Goal: Book appointment/travel/reservation

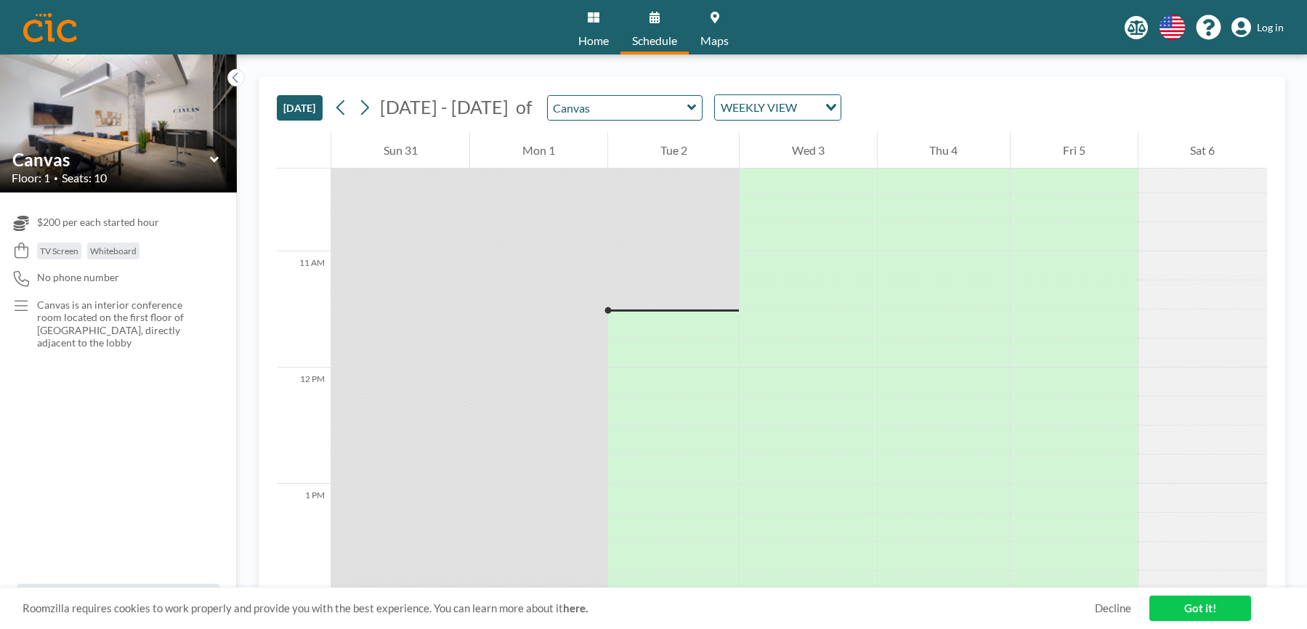
scroll to position [1172, 0]
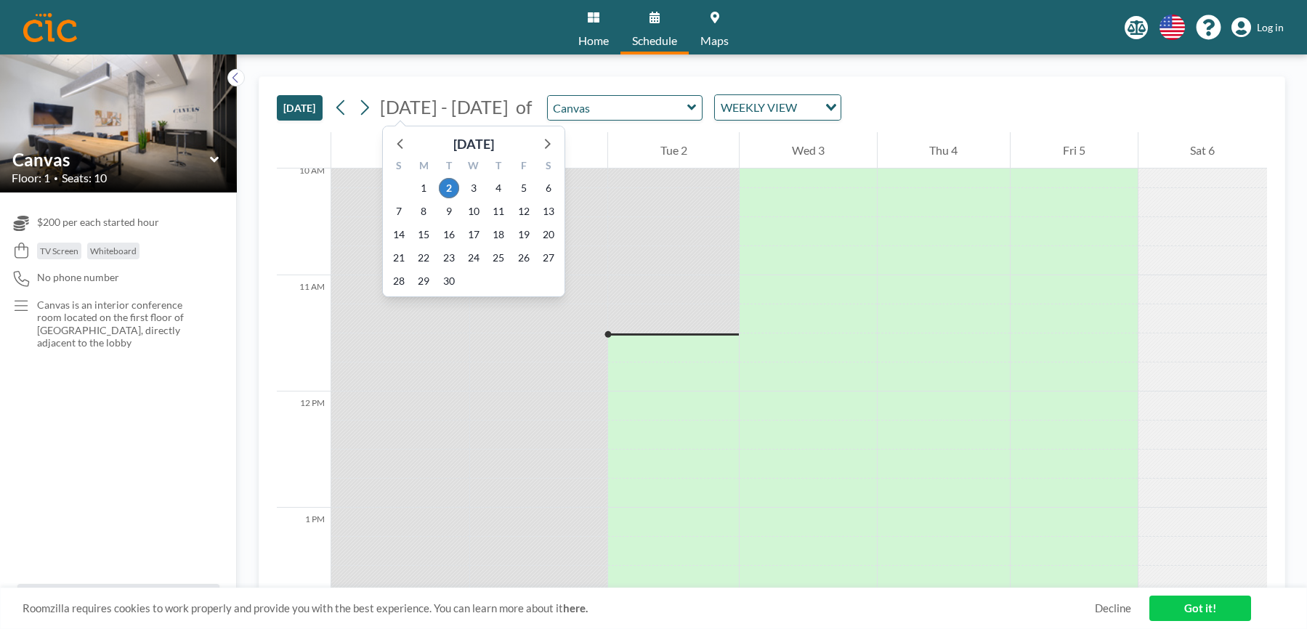
click at [387, 110] on span "[DATE] - [DATE]" at bounding box center [444, 107] width 129 height 22
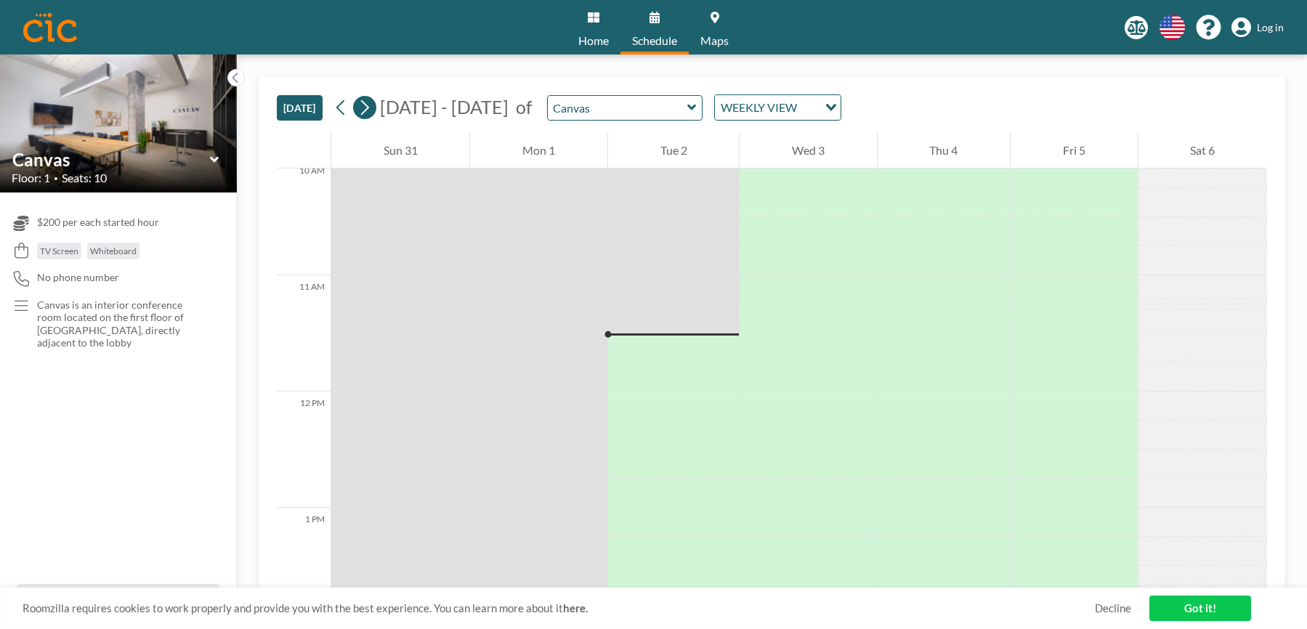
click at [365, 111] on icon at bounding box center [364, 108] width 14 height 22
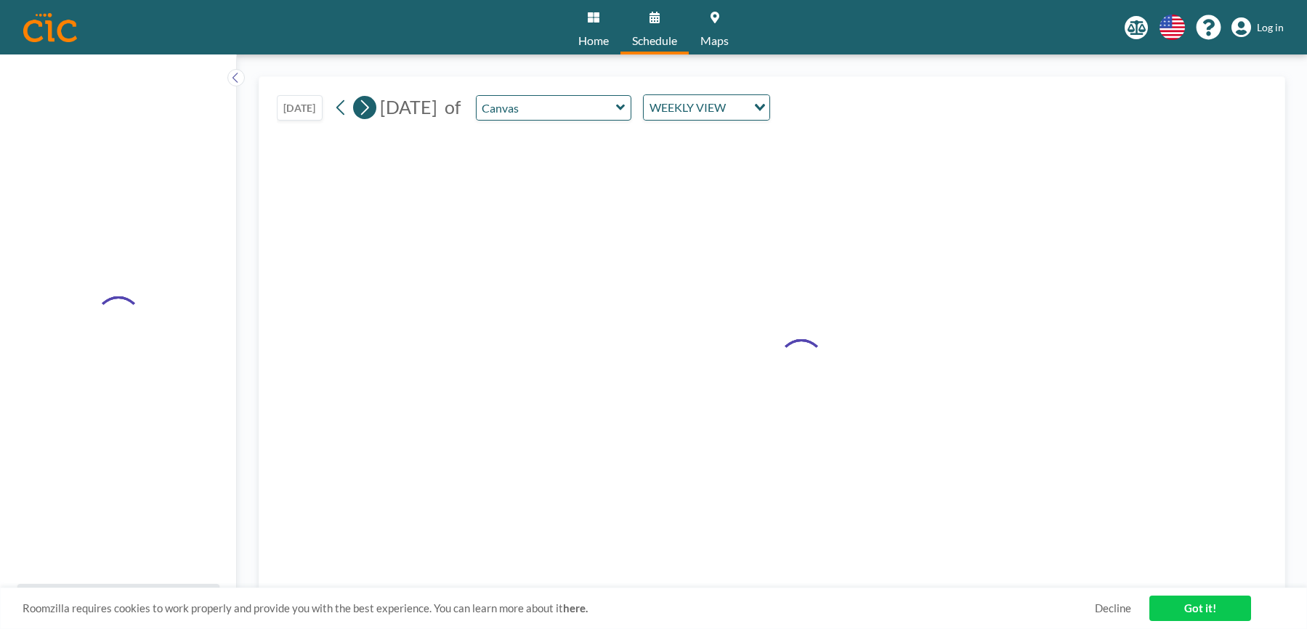
click at [365, 111] on icon at bounding box center [364, 108] width 14 height 22
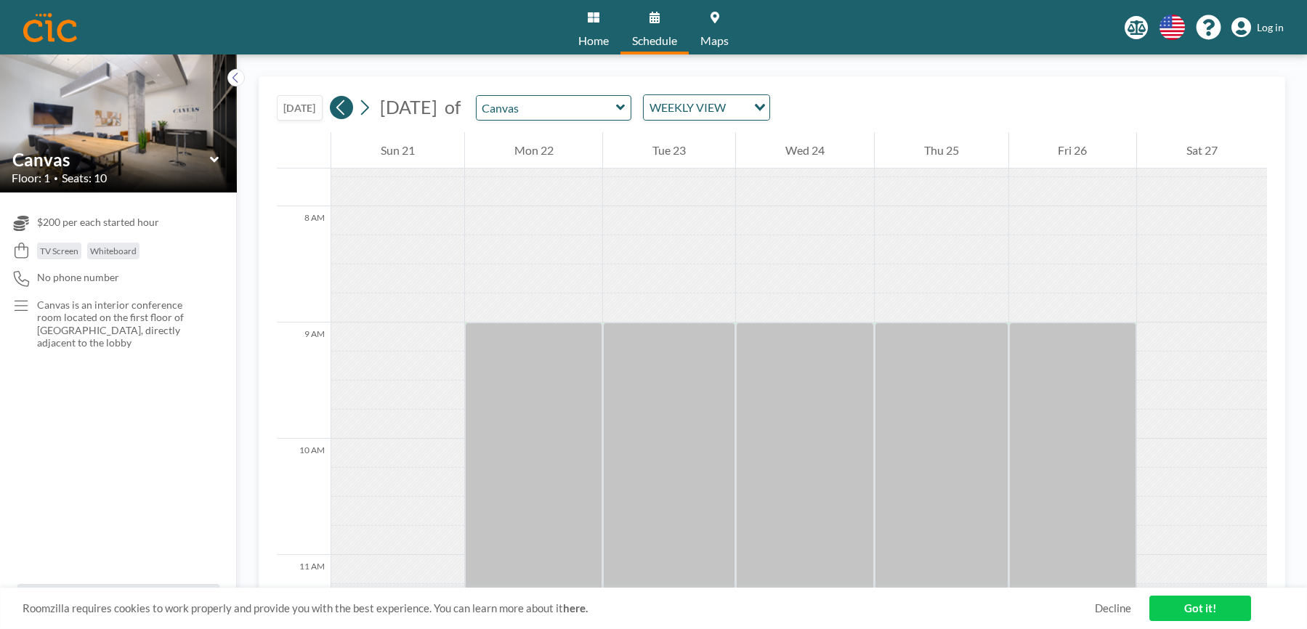
scroll to position [901, 0]
click at [333, 116] on div "[DATE] of Canvas WEEKLY VIEW Loading..." at bounding box center [550, 107] width 441 height 26
click at [341, 112] on icon at bounding box center [341, 108] width 14 height 22
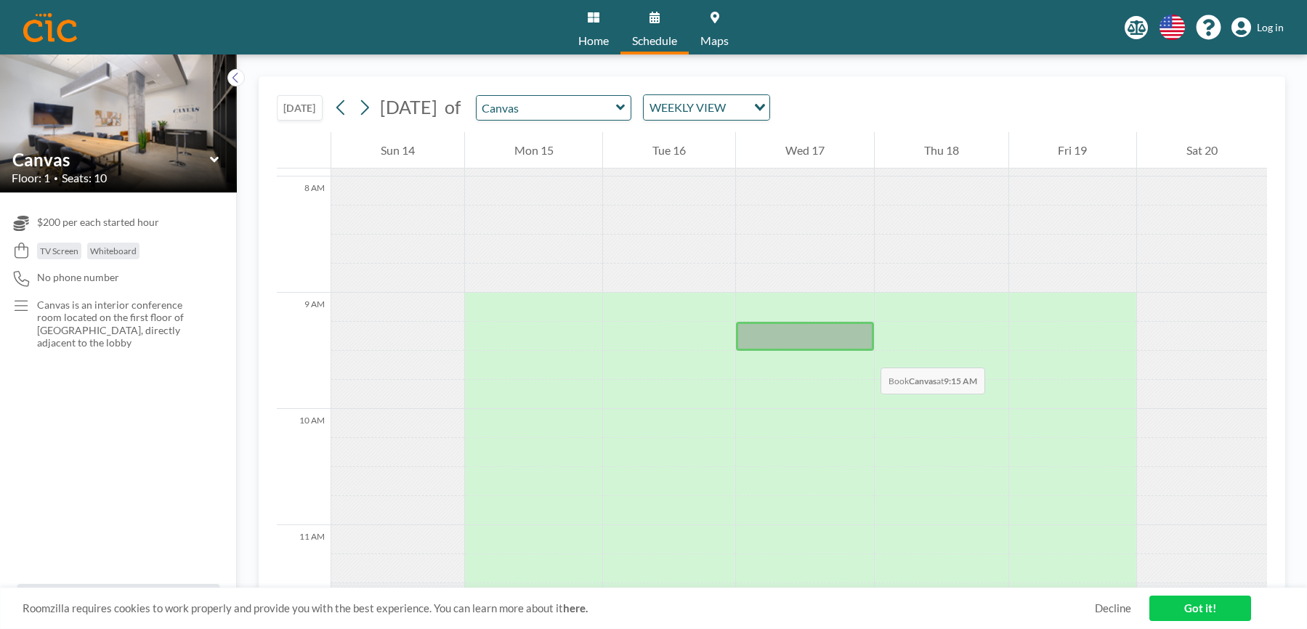
scroll to position [922, 0]
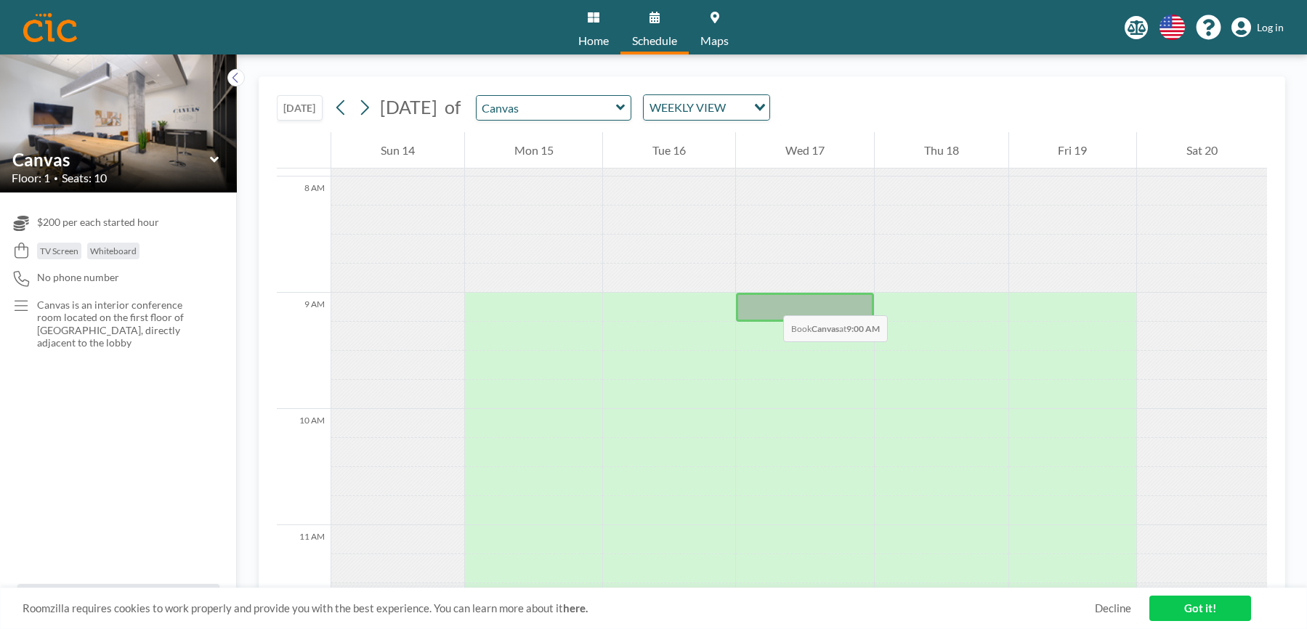
click at [769, 301] on div at bounding box center [805, 307] width 138 height 29
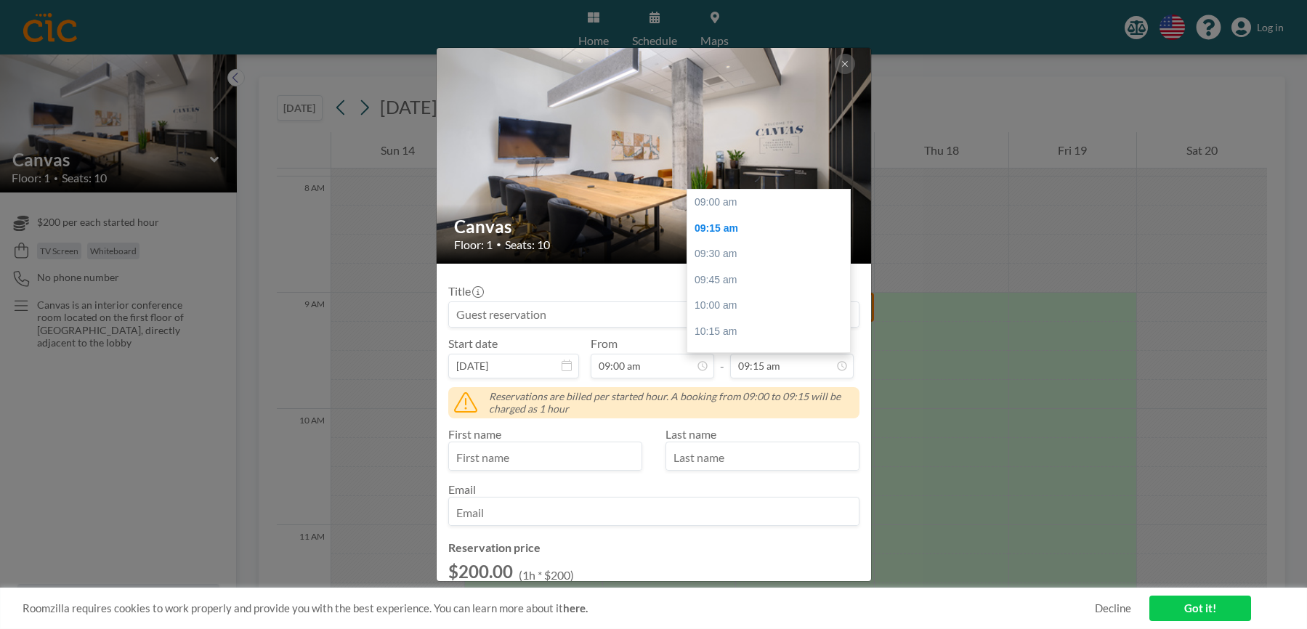
scroll to position [26, 0]
click at [777, 362] on input "09:15 am" at bounding box center [792, 366] width 124 height 25
click at [729, 331] on div "05:00 pm" at bounding box center [772, 340] width 171 height 26
type input "05:00 pm"
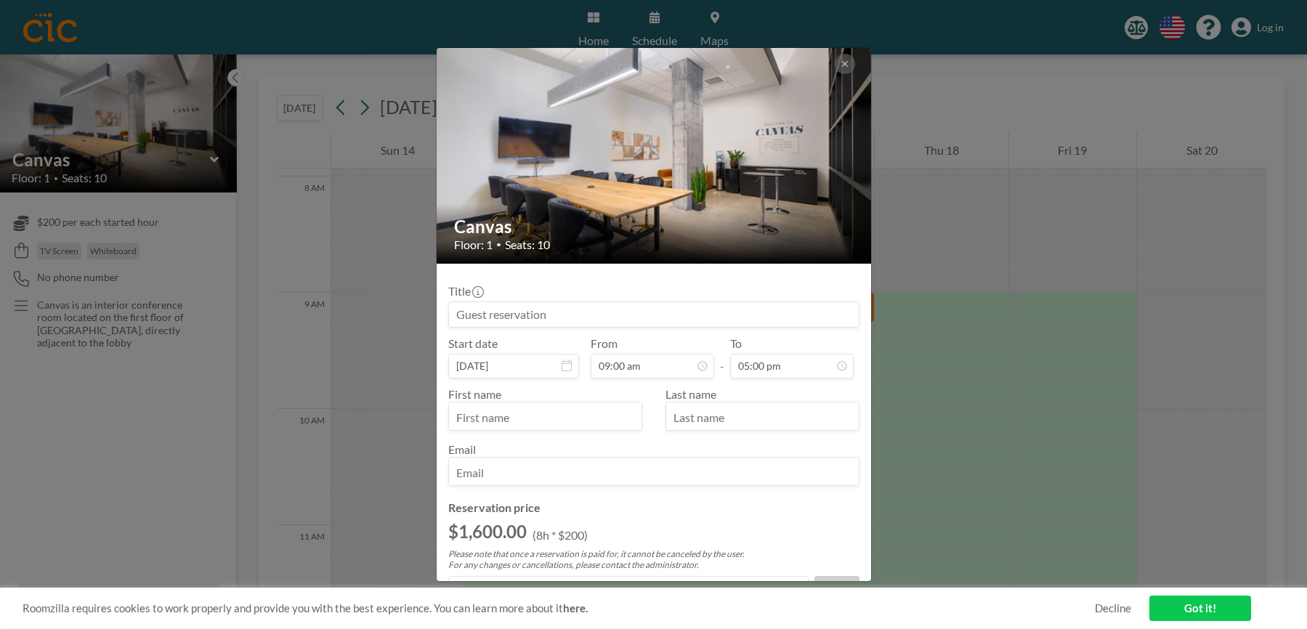
scroll to position [3, 0]
